Goal: Navigation & Orientation: Go to known website

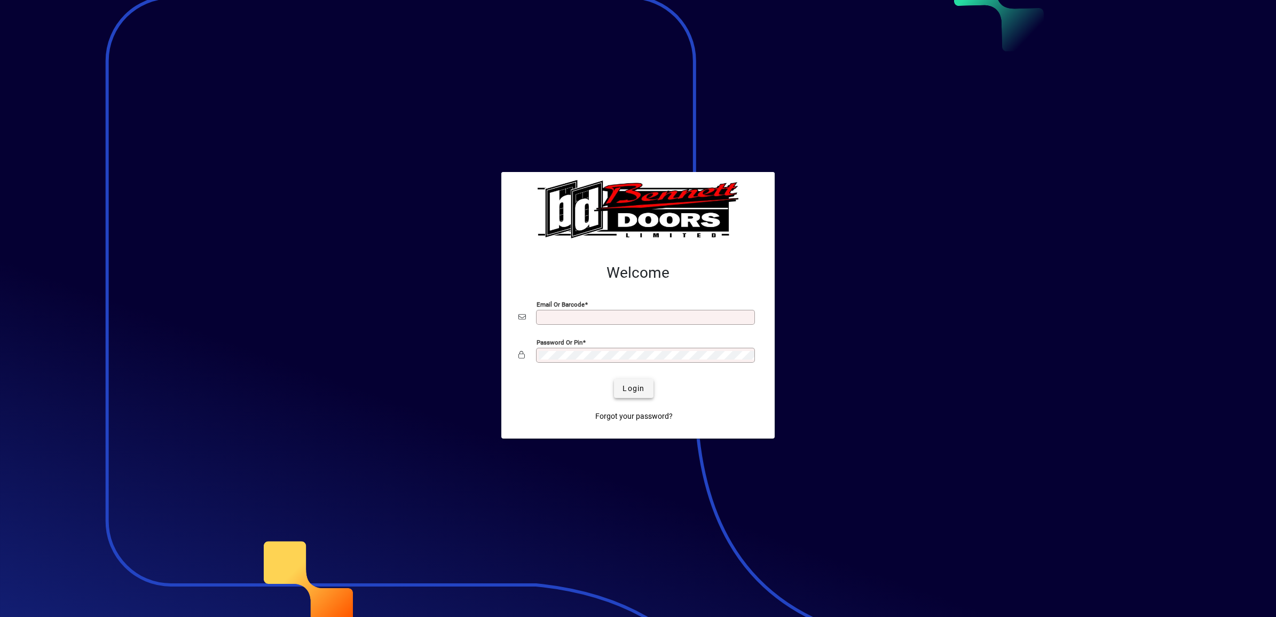
type input "**********"
click at [640, 390] on span "Login" at bounding box center [634, 388] width 22 height 11
